Goal: Information Seeking & Learning: Learn about a topic

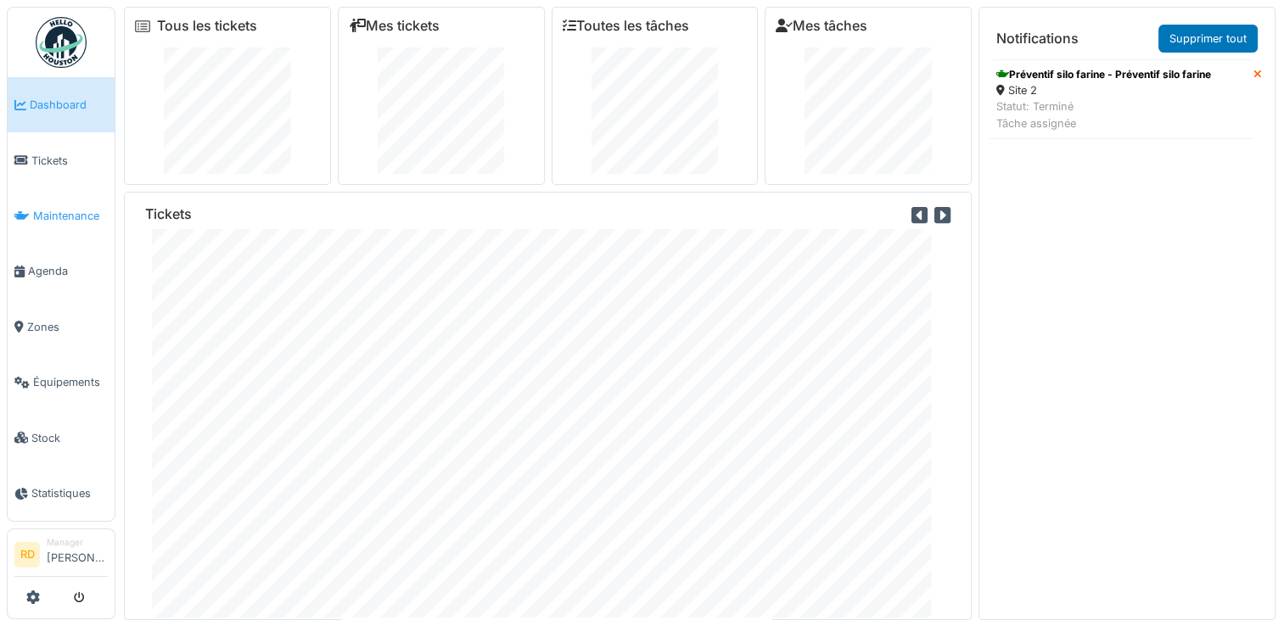
click at [74, 208] on span "Maintenance" at bounding box center [70, 216] width 75 height 16
click at [57, 212] on span "Maintenance" at bounding box center [70, 216] width 75 height 16
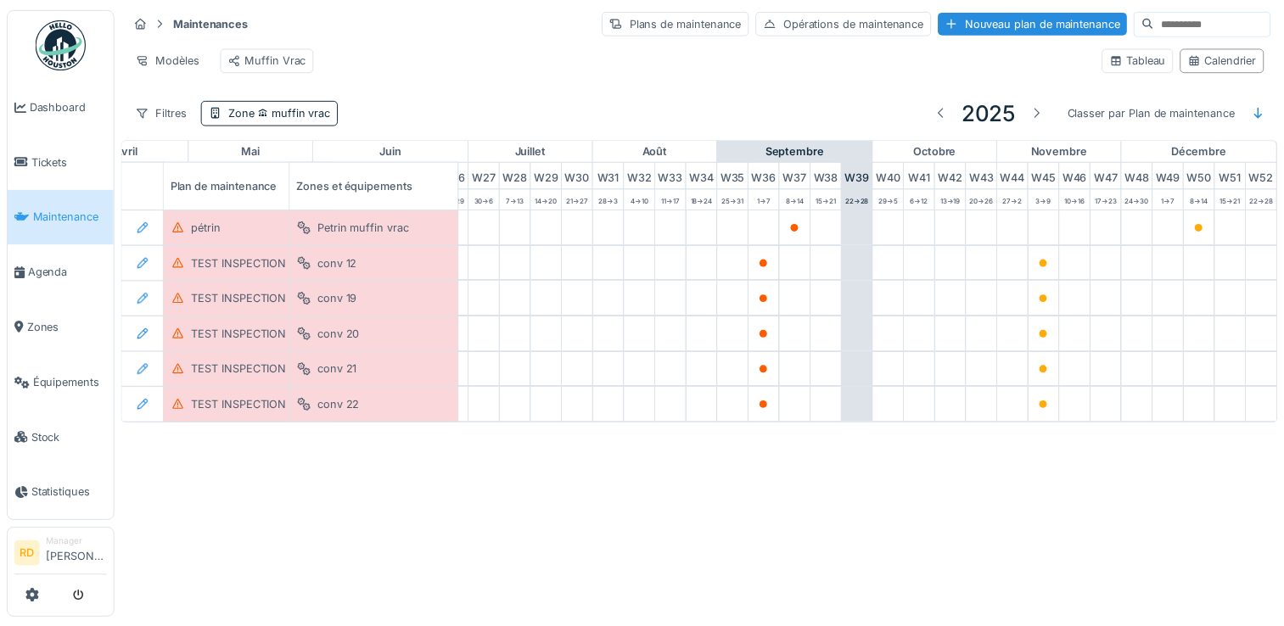
scroll to position [0, 889]
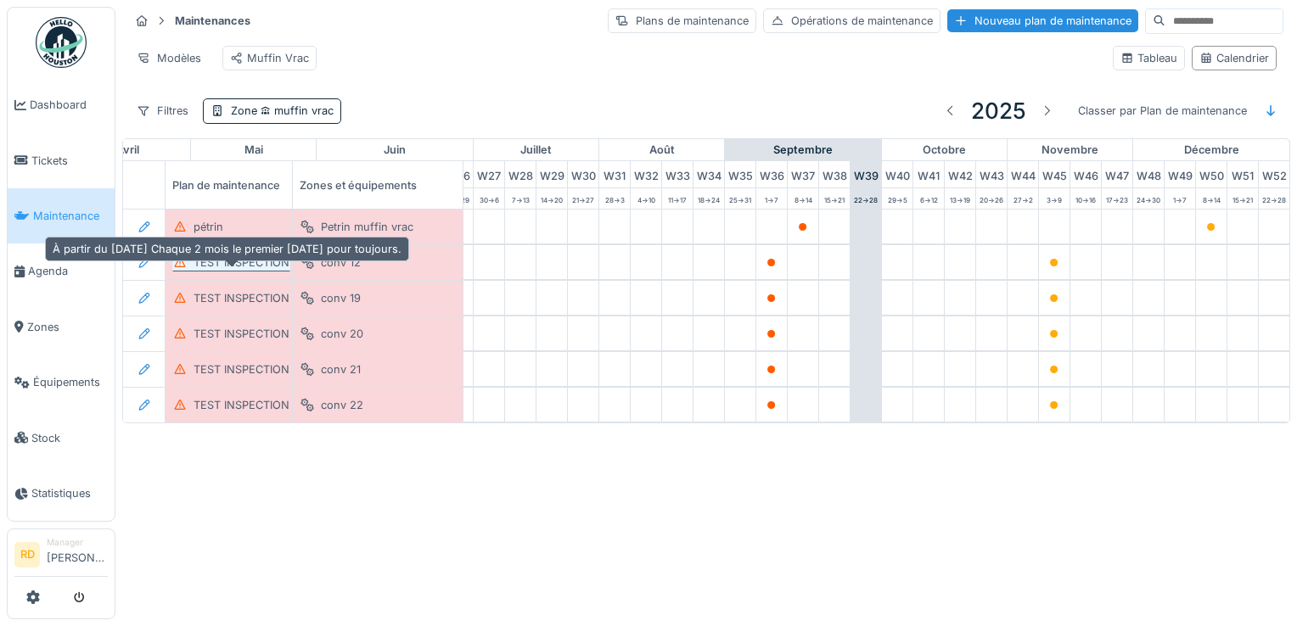
click at [238, 271] on div "TEST INSPECTION" at bounding box center [242, 263] width 96 height 16
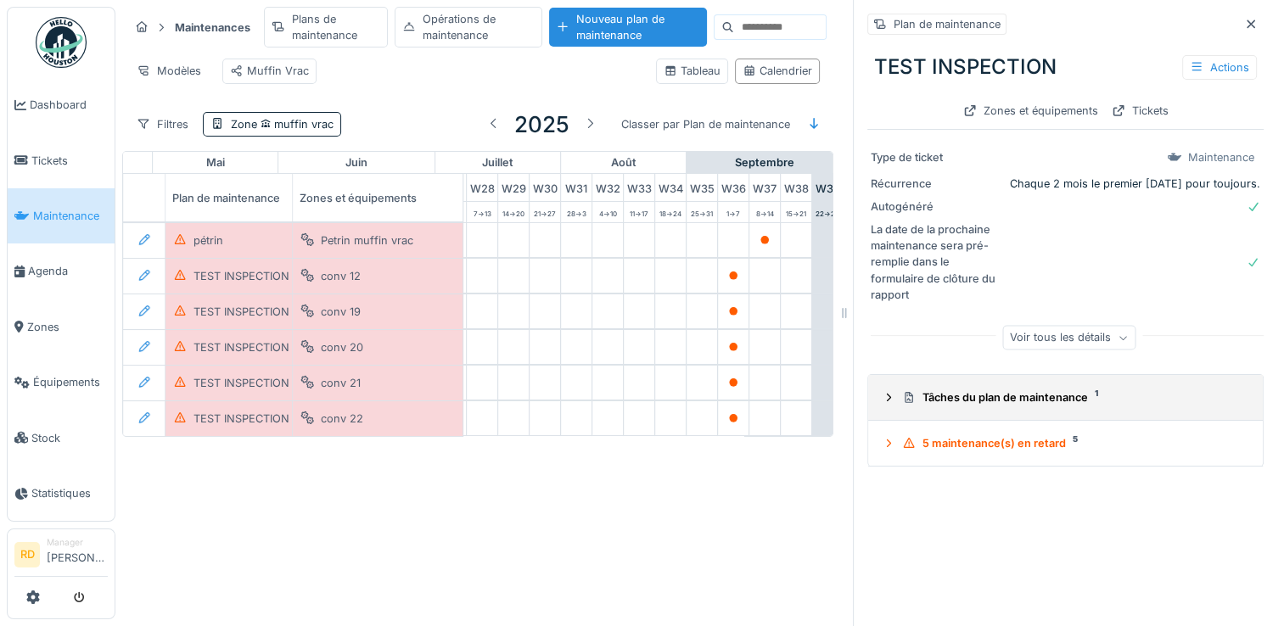
click at [944, 399] on div "Tâches du plan de maintenance 1" at bounding box center [1072, 398] width 340 height 16
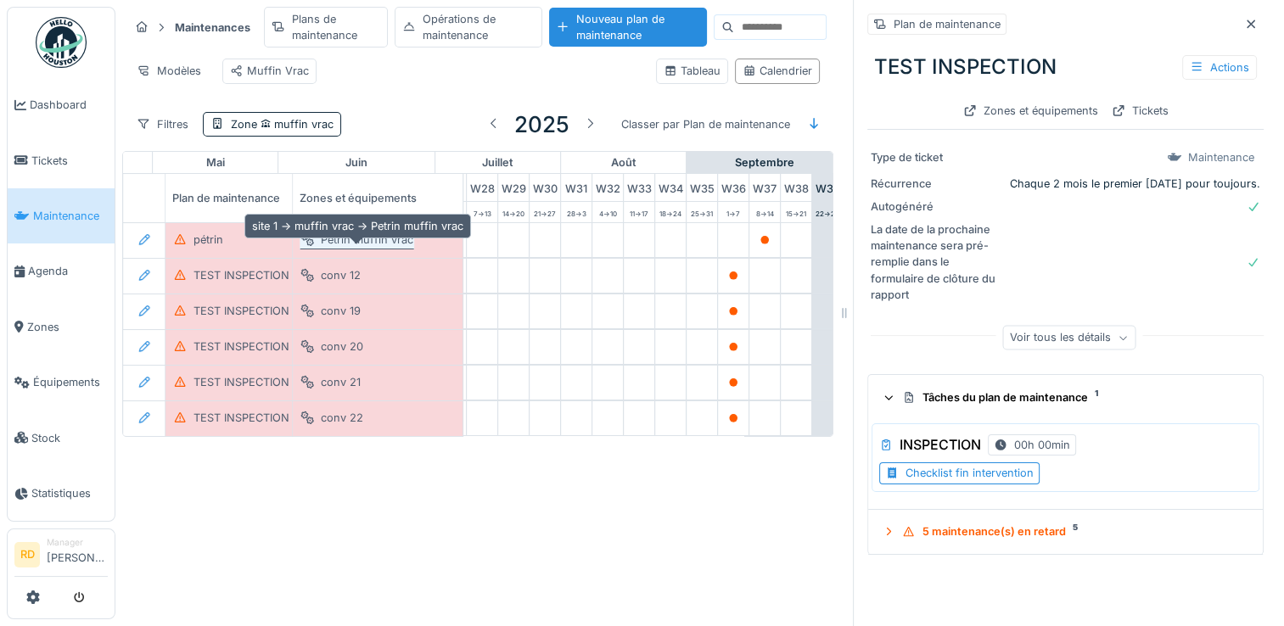
click at [322, 248] on div "Petrin muffin vrac" at bounding box center [367, 240] width 93 height 16
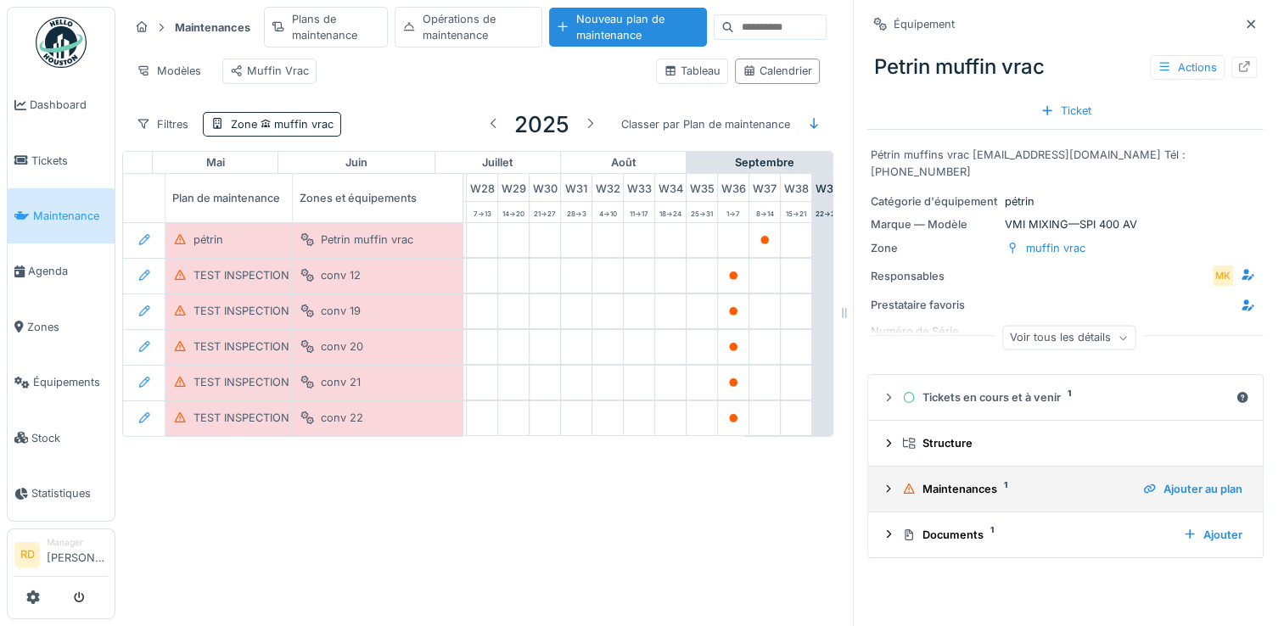
click at [903, 494] on div "Maintenances 1" at bounding box center [1015, 489] width 227 height 16
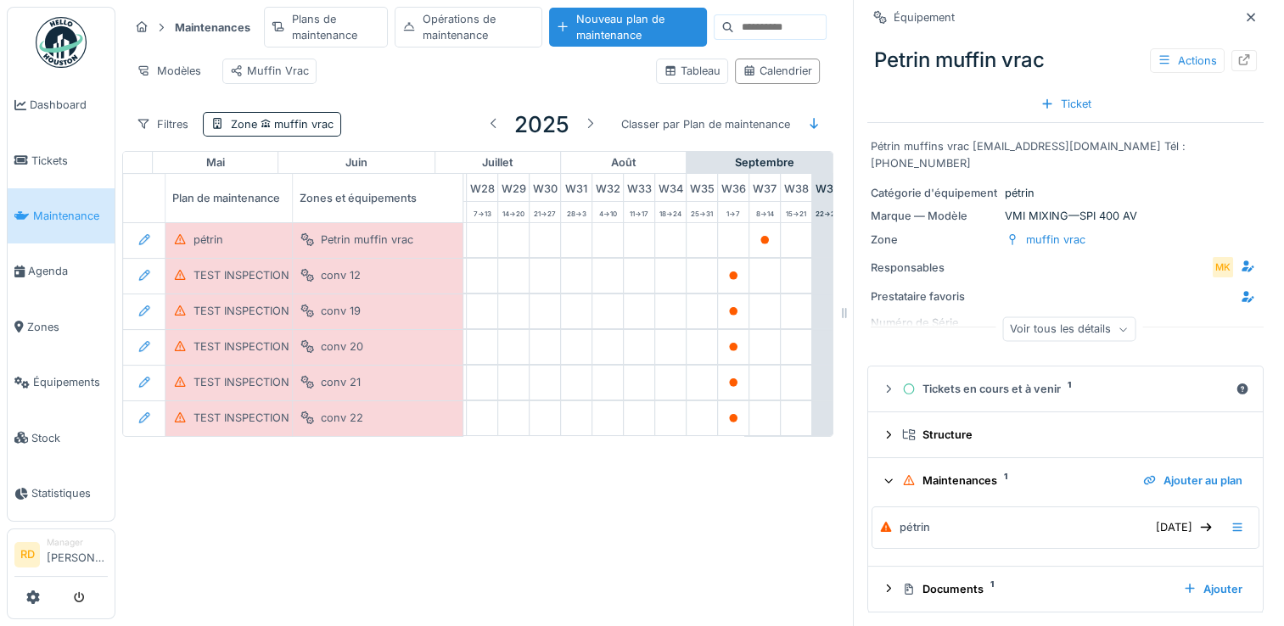
scroll to position [13, 0]
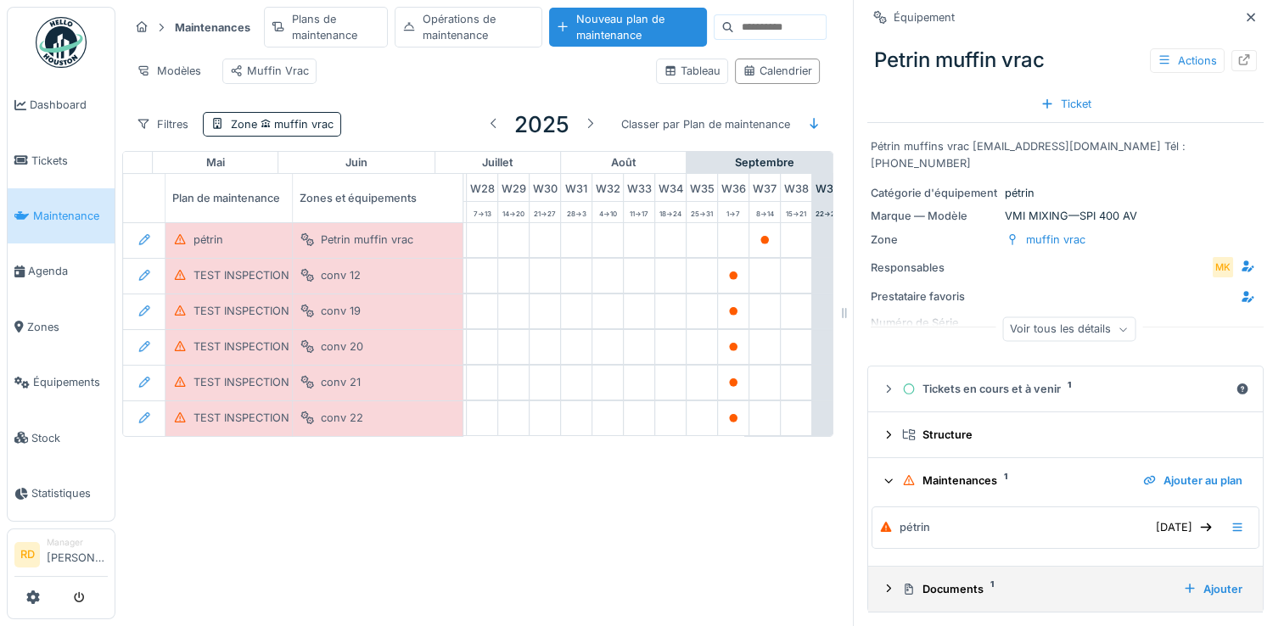
click at [942, 581] on div "Documents 1" at bounding box center [1035, 589] width 267 height 16
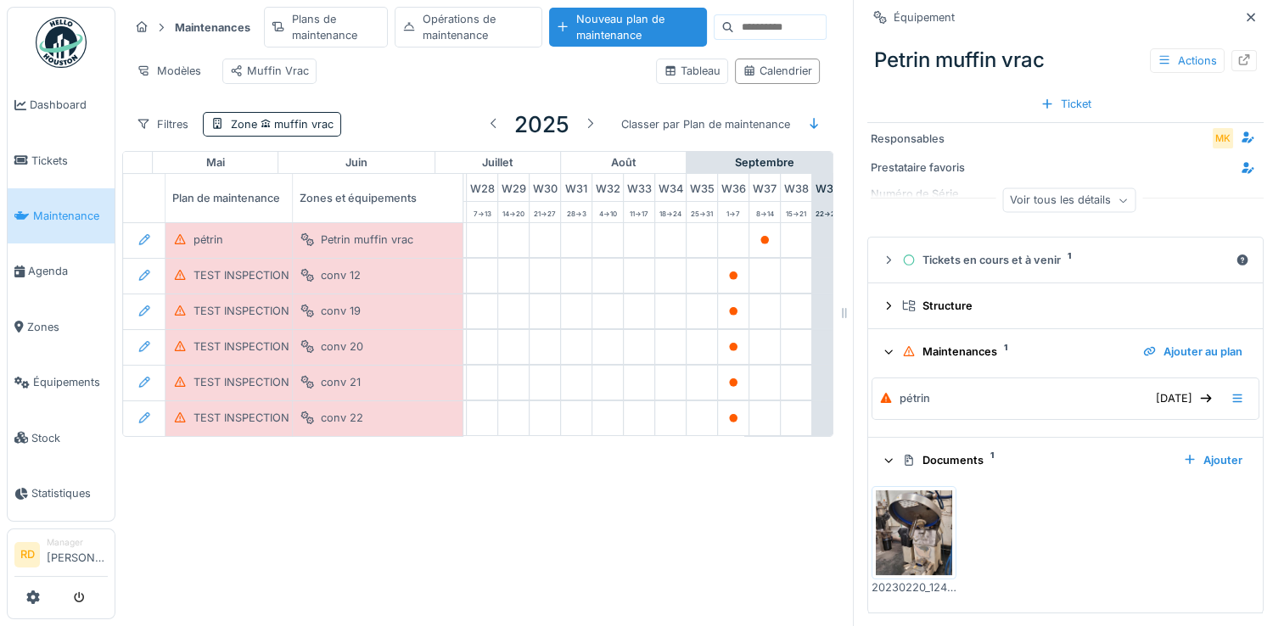
scroll to position [138, 0]
click at [910, 523] on img at bounding box center [914, 532] width 76 height 85
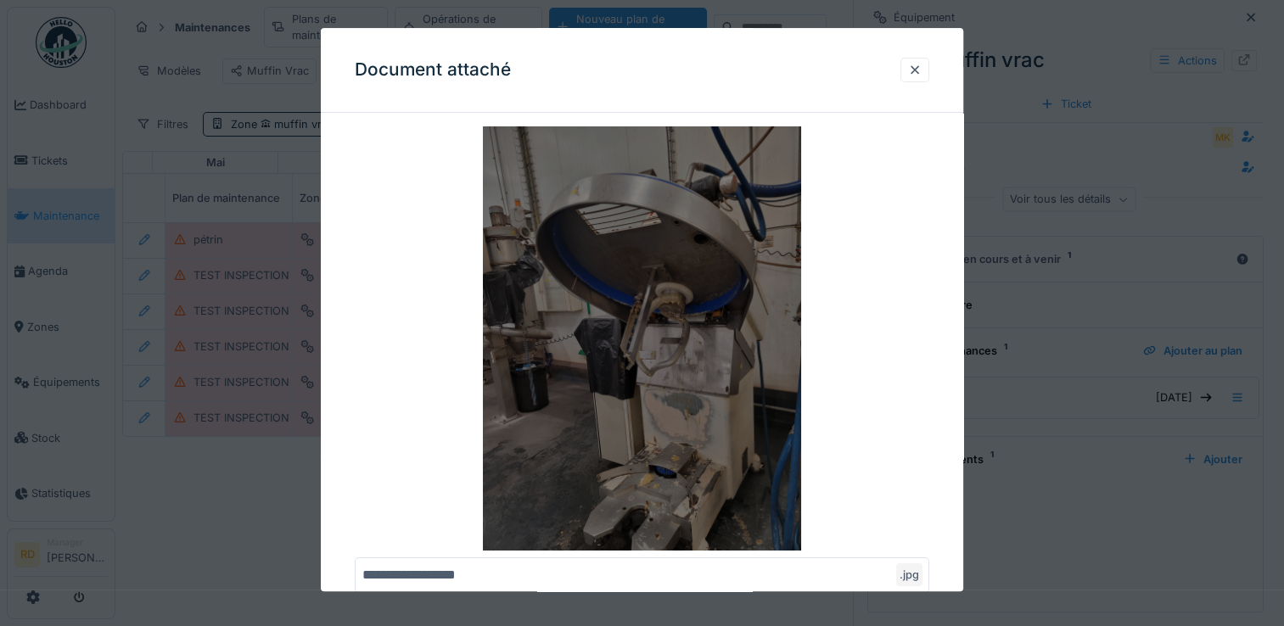
click at [701, 366] on img at bounding box center [642, 338] width 575 height 424
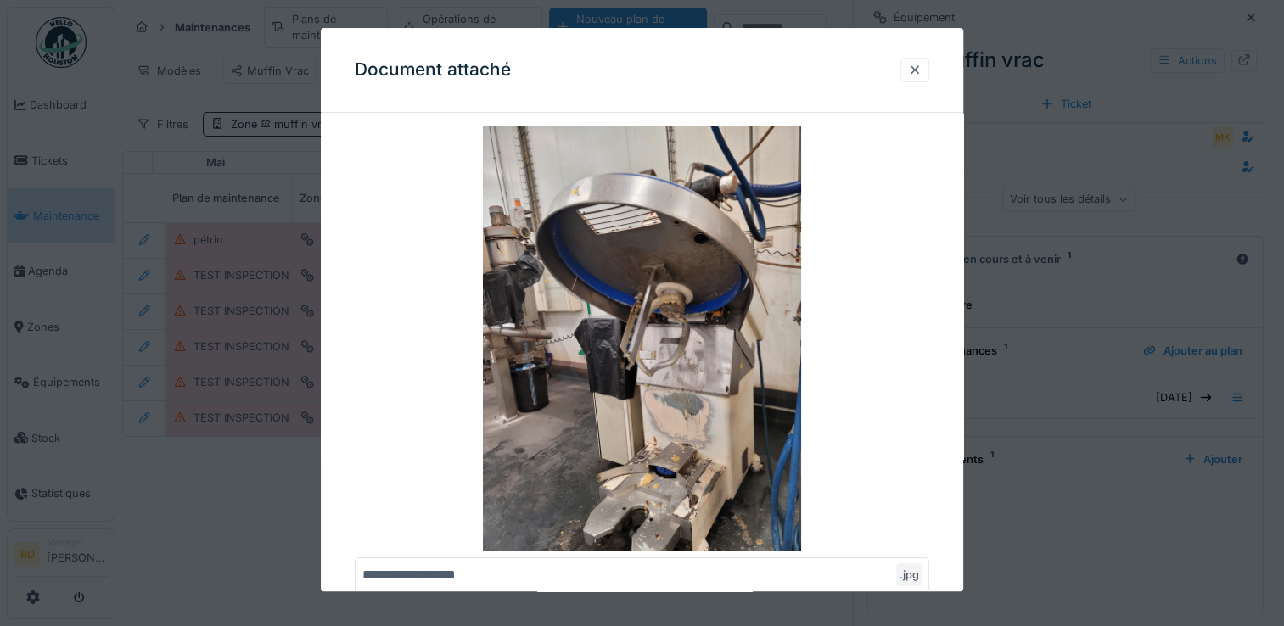
click at [921, 70] on div at bounding box center [915, 70] width 14 height 16
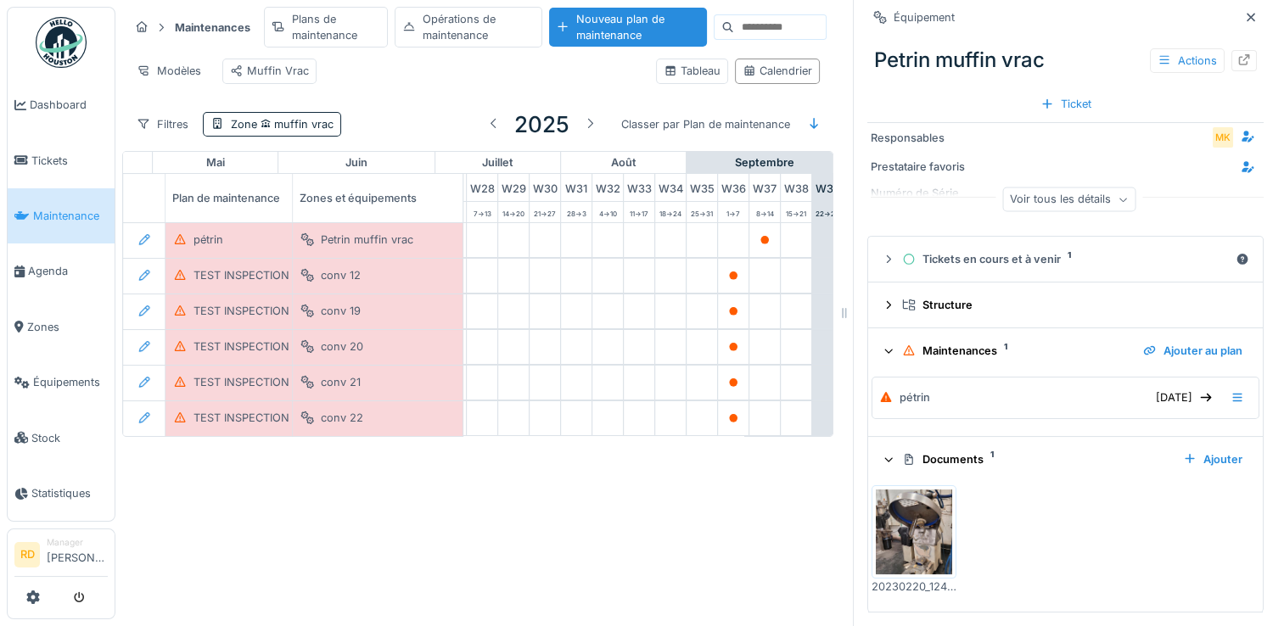
click at [918, 343] on div "Maintenances 1" at bounding box center [1015, 351] width 227 height 16
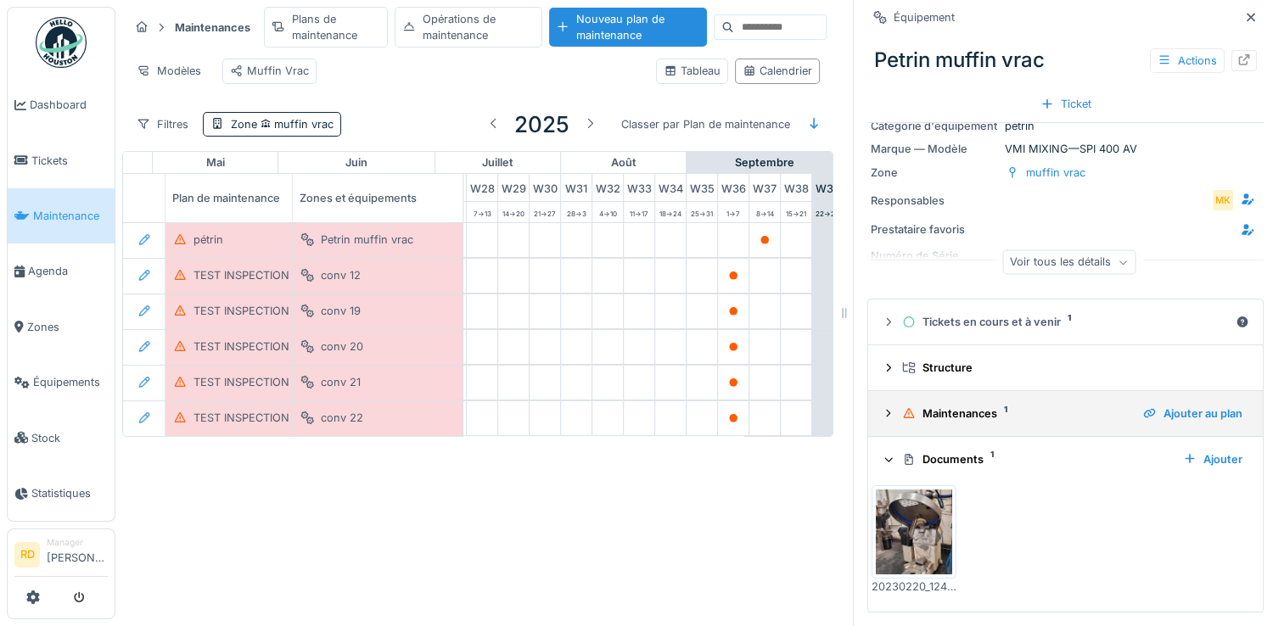
scroll to position [75, 0]
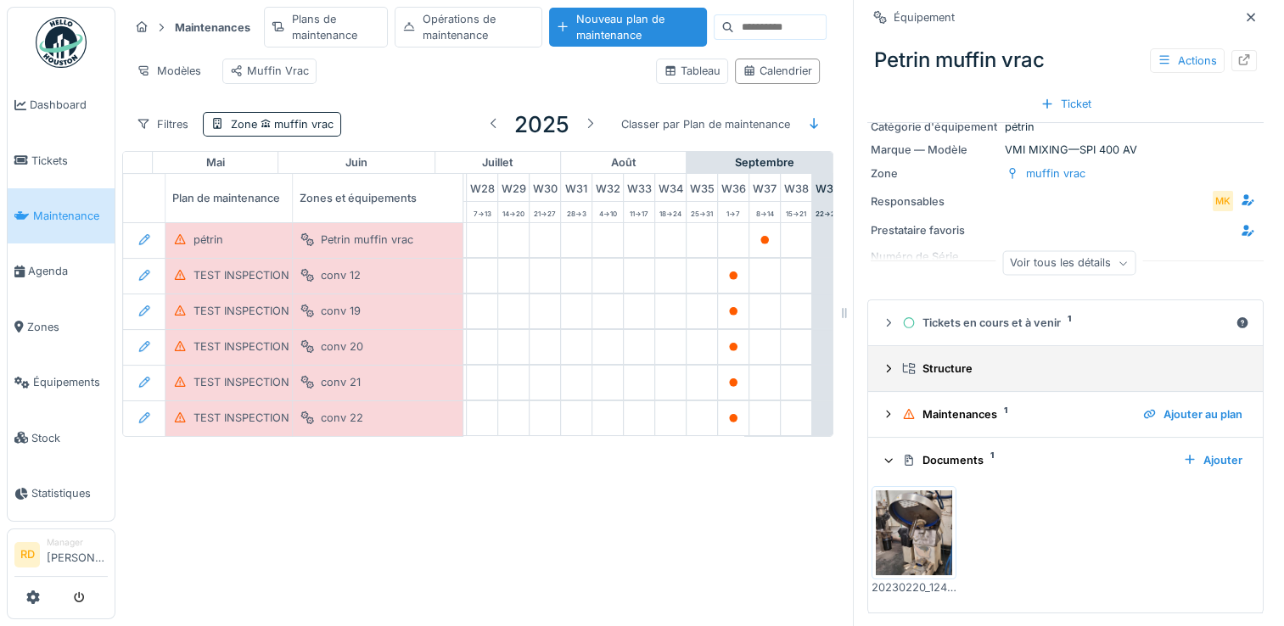
click at [955, 361] on div "Structure" at bounding box center [1072, 369] width 340 height 16
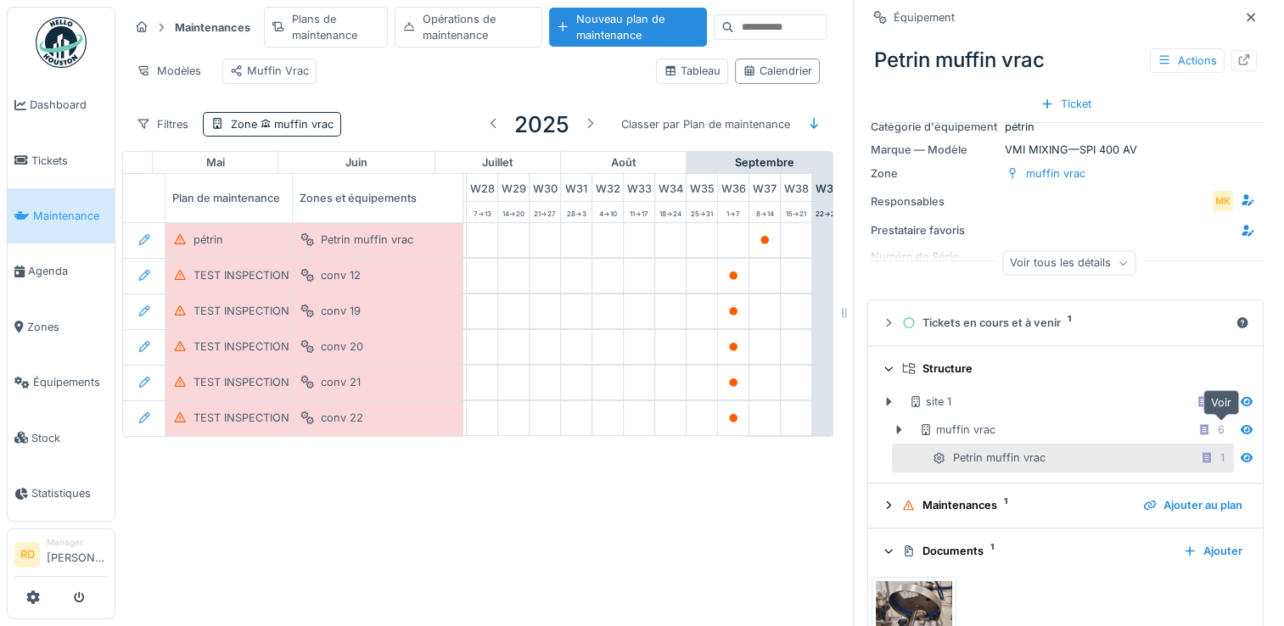
click at [1241, 425] on icon at bounding box center [1247, 429] width 12 height 9
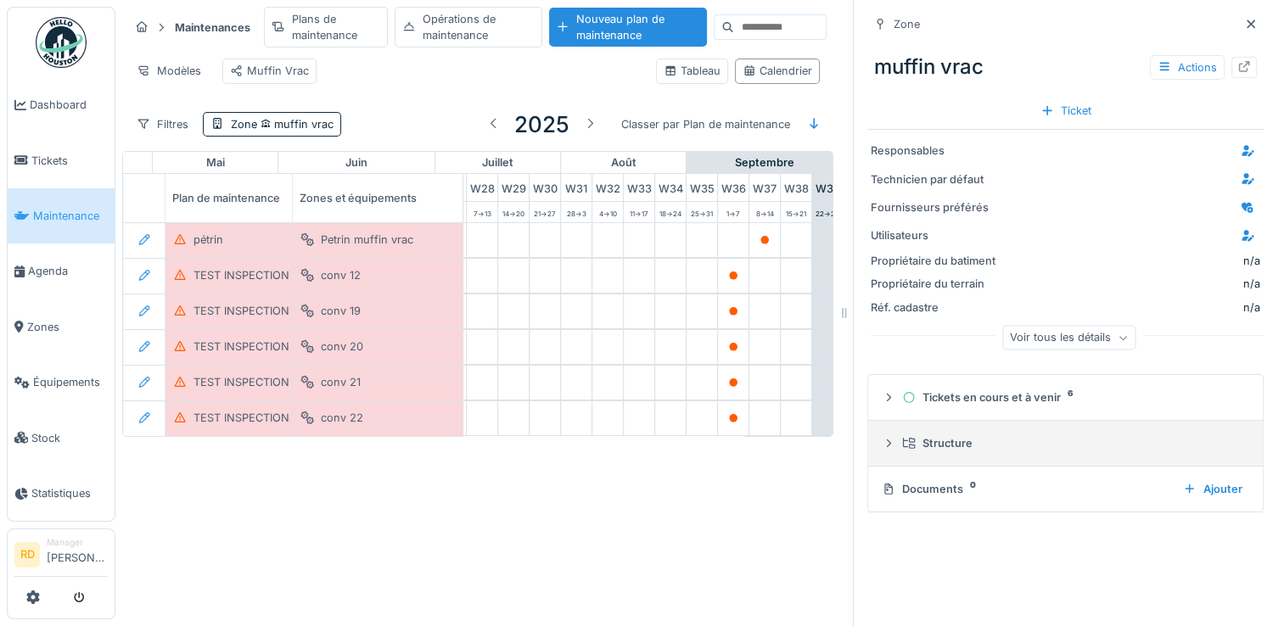
click at [945, 435] on div "Structure" at bounding box center [1072, 443] width 340 height 16
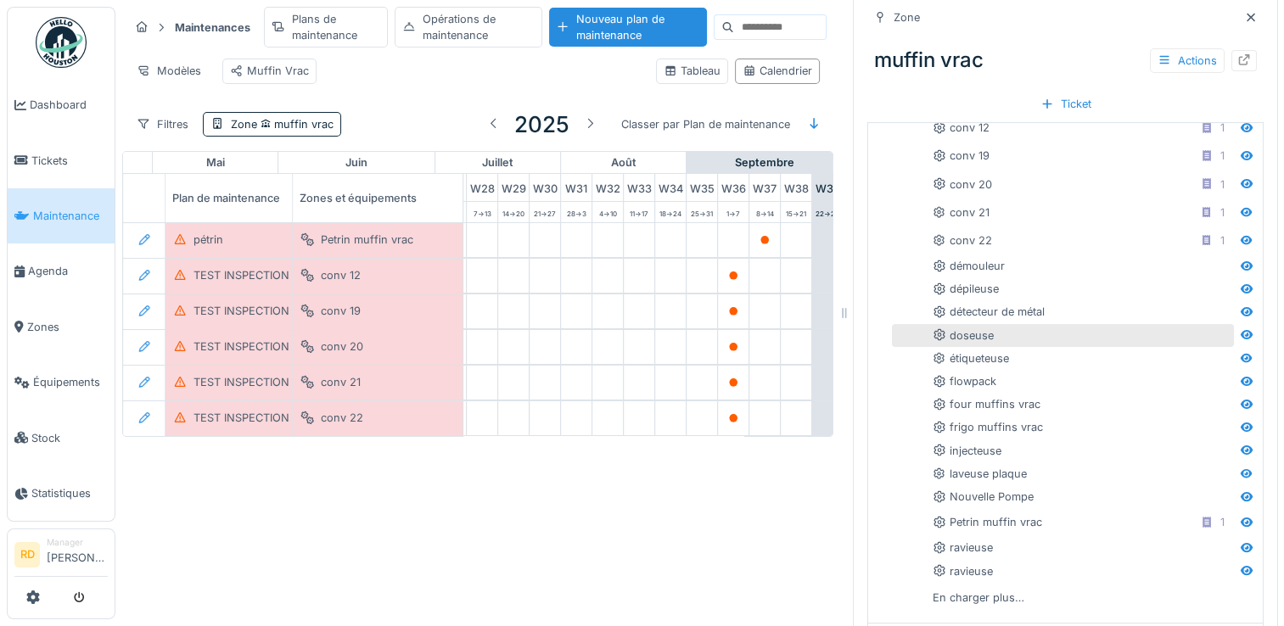
scroll to position [479, 0]
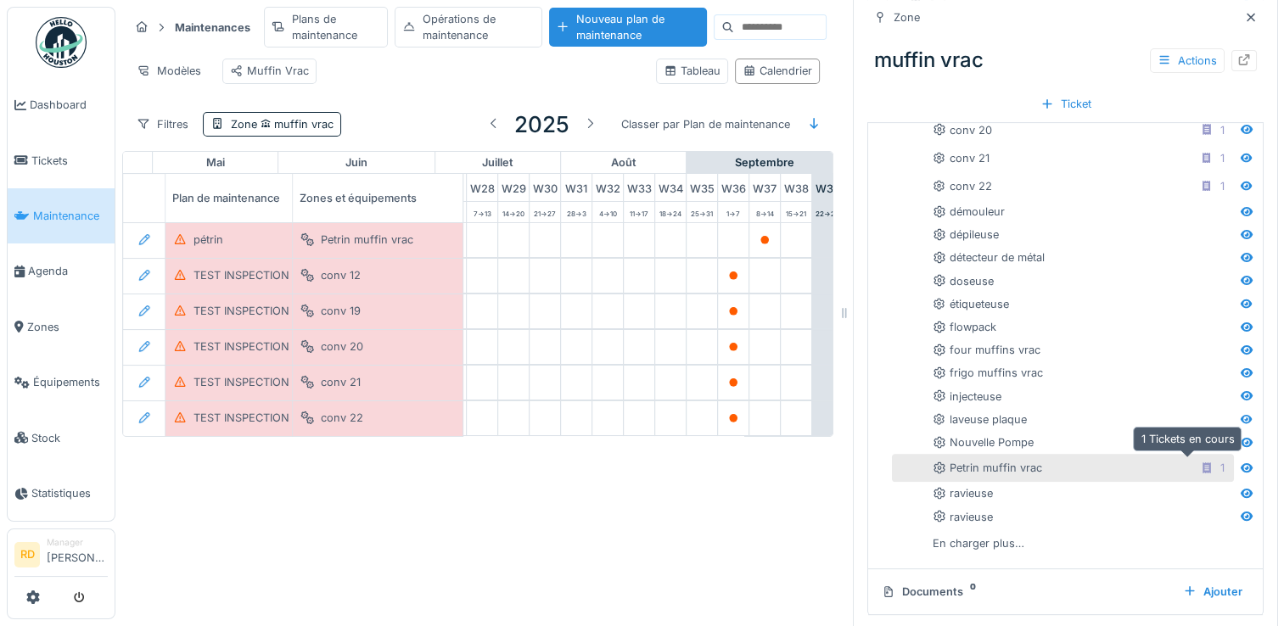
click at [1200, 463] on icon at bounding box center [1207, 468] width 14 height 11
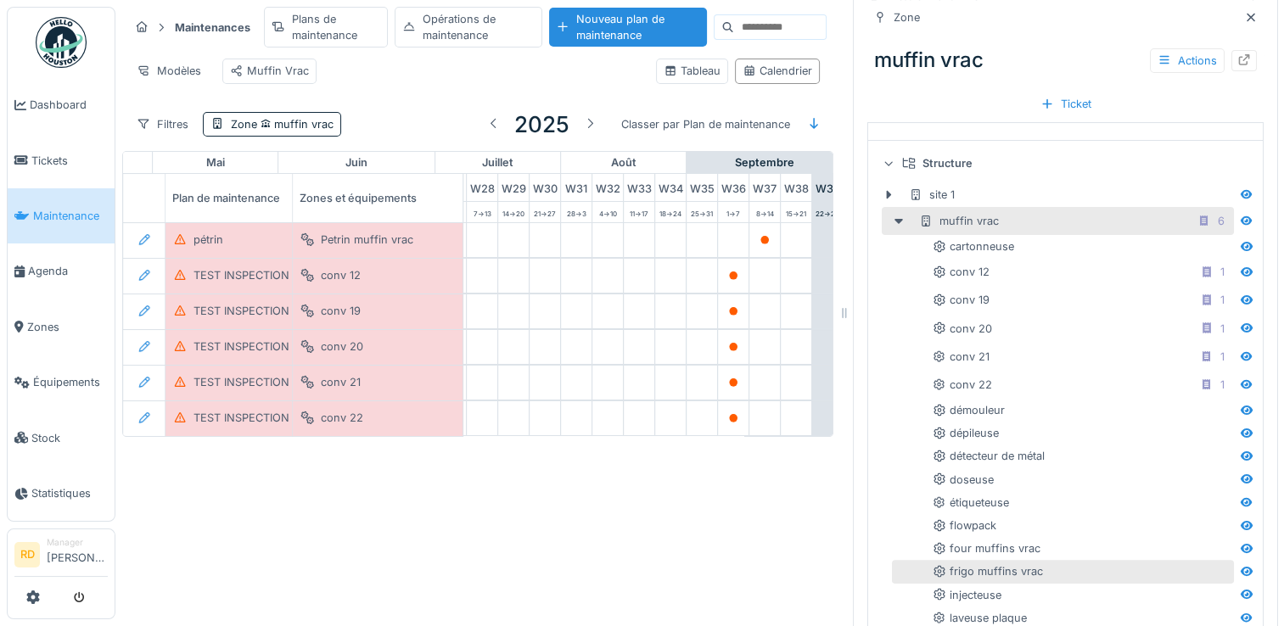
scroll to position [309, 0]
